Goal: Navigation & Orientation: Find specific page/section

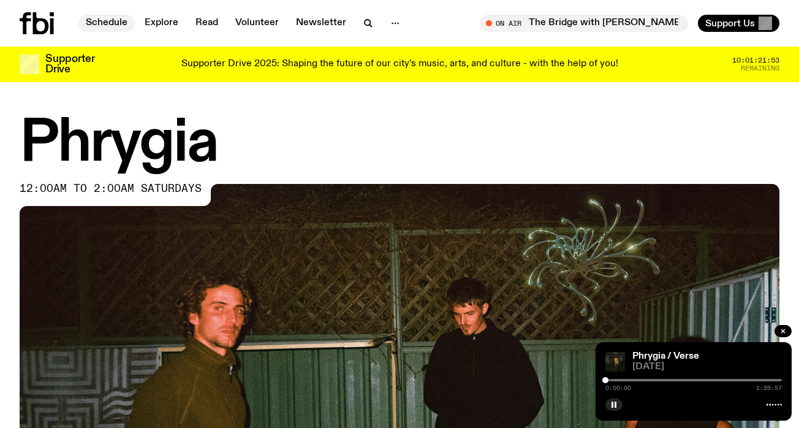
click at [120, 21] on link "Schedule" at bounding box center [106, 23] width 56 height 17
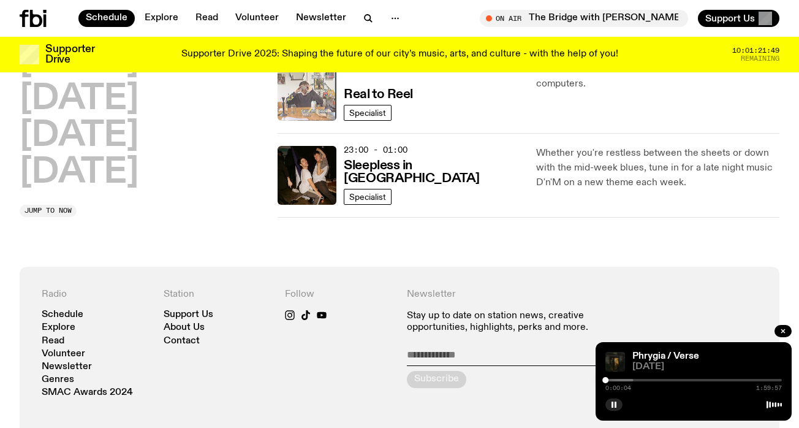
scroll to position [689, 0]
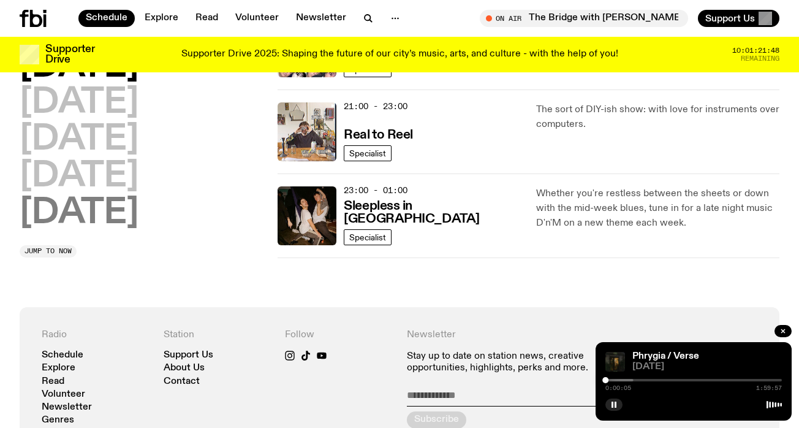
click at [97, 202] on h2 "[DATE]" at bounding box center [79, 213] width 119 height 34
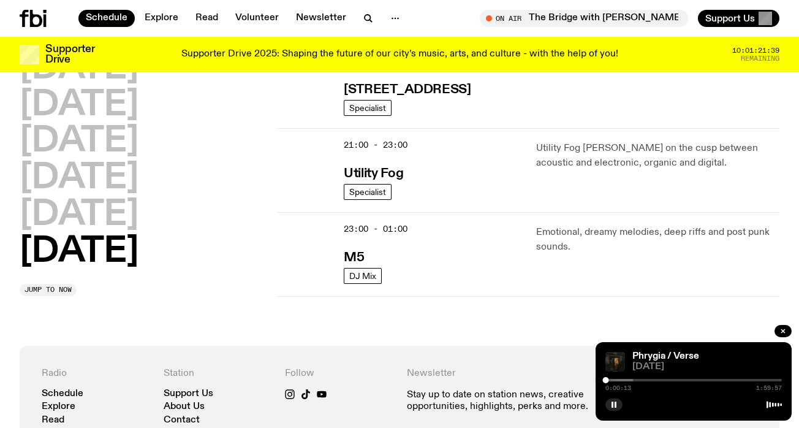
scroll to position [941, 0]
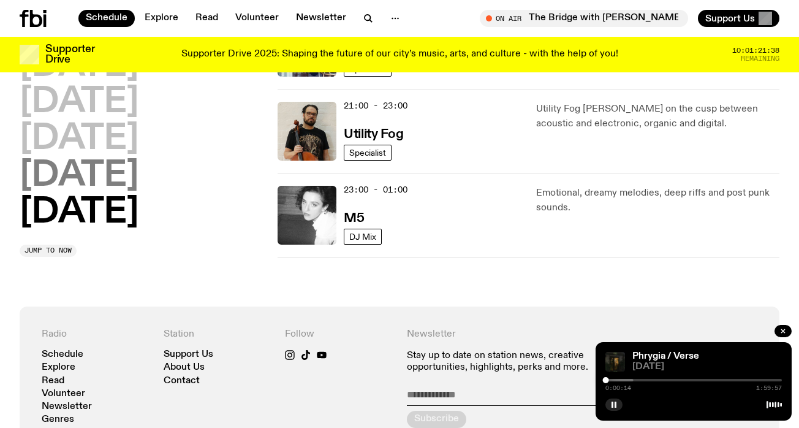
click at [71, 178] on h2 "[DATE]" at bounding box center [79, 176] width 119 height 34
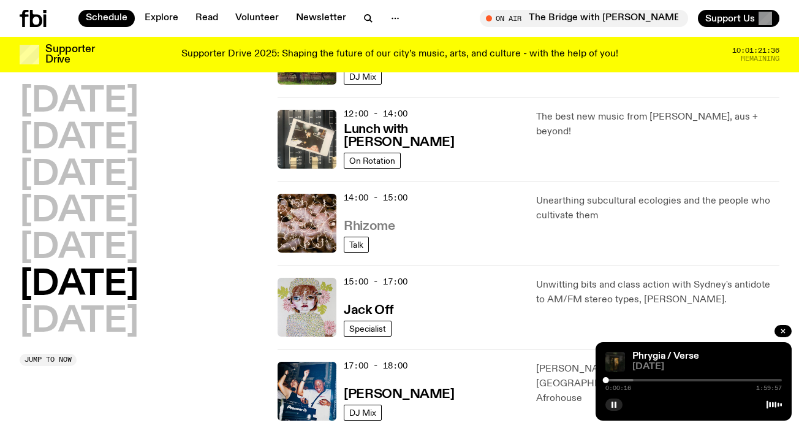
click at [377, 224] on h3 "Rhizome" at bounding box center [369, 226] width 51 height 13
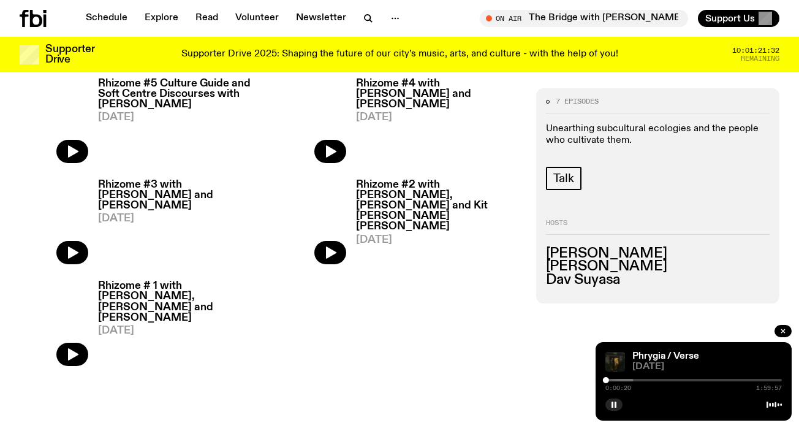
scroll to position [360, 0]
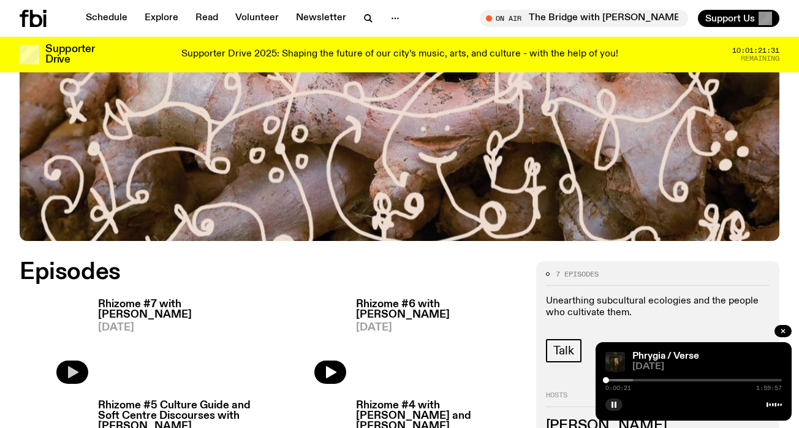
click at [65, 374] on button "button" at bounding box center [72, 371] width 32 height 23
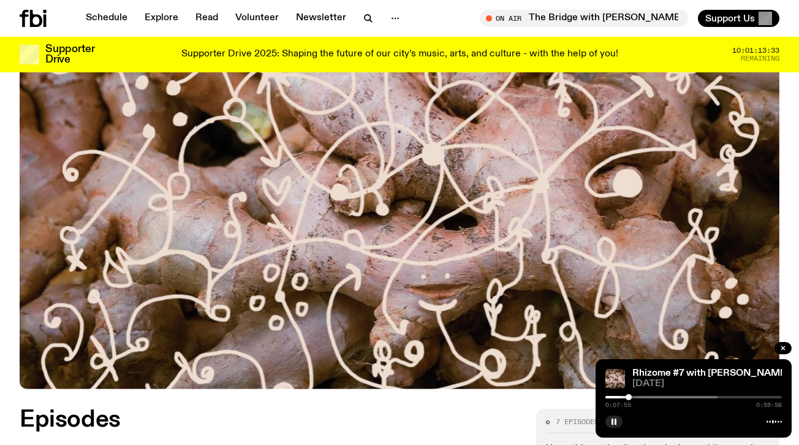
scroll to position [250, 0]
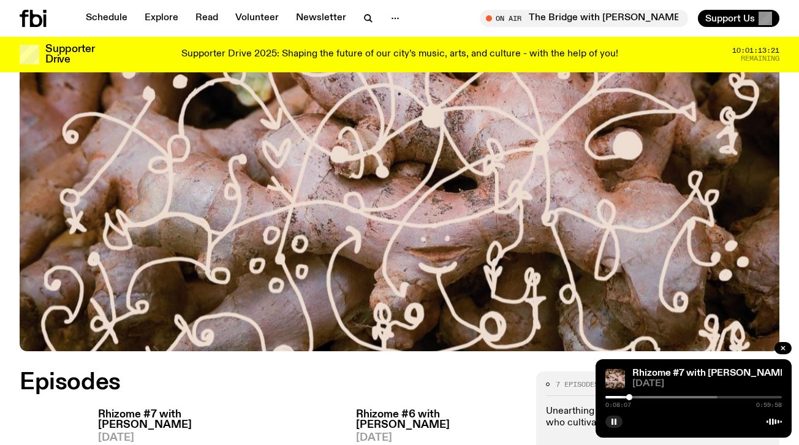
click at [270, 149] on img at bounding box center [400, 138] width 760 height 428
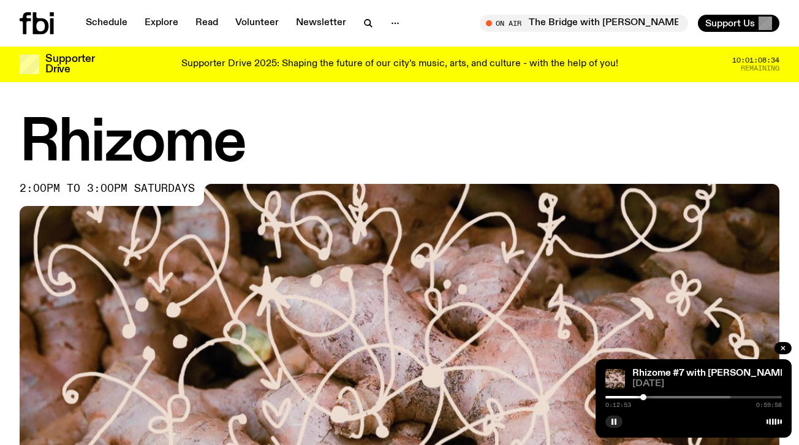
scroll to position [0, 0]
